Goal: Task Accomplishment & Management: Use online tool/utility

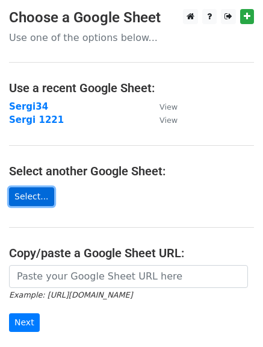
click at [36, 201] on link "Select..." at bounding box center [31, 197] width 45 height 19
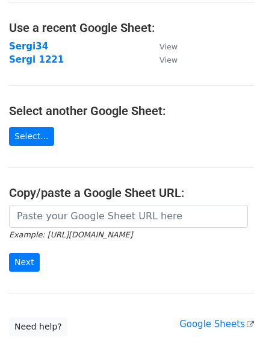
scroll to position [127, 0]
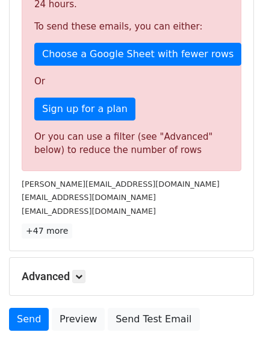
scroll to position [368, 0]
